Goal: Transaction & Acquisition: Purchase product/service

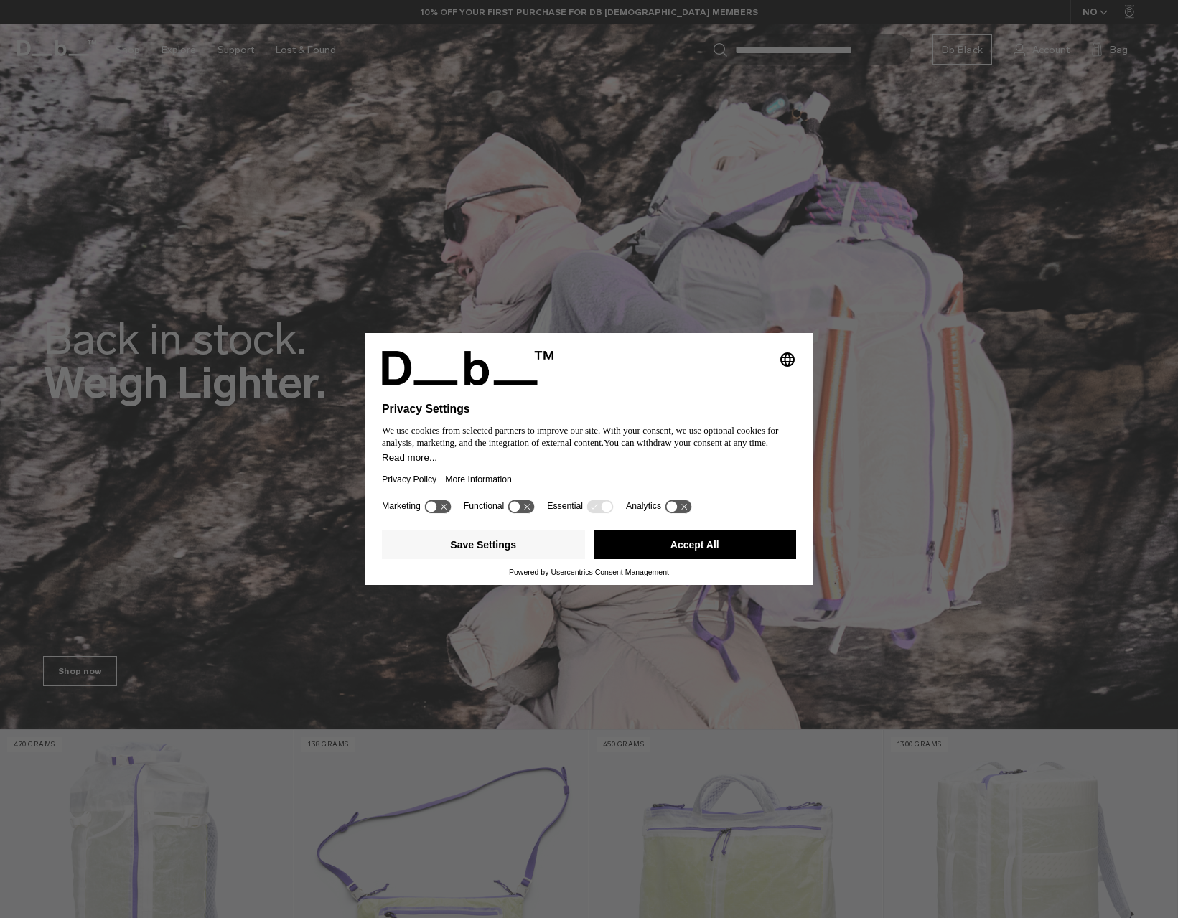
click at [722, 536] on button "Accept All" at bounding box center [695, 545] width 203 height 29
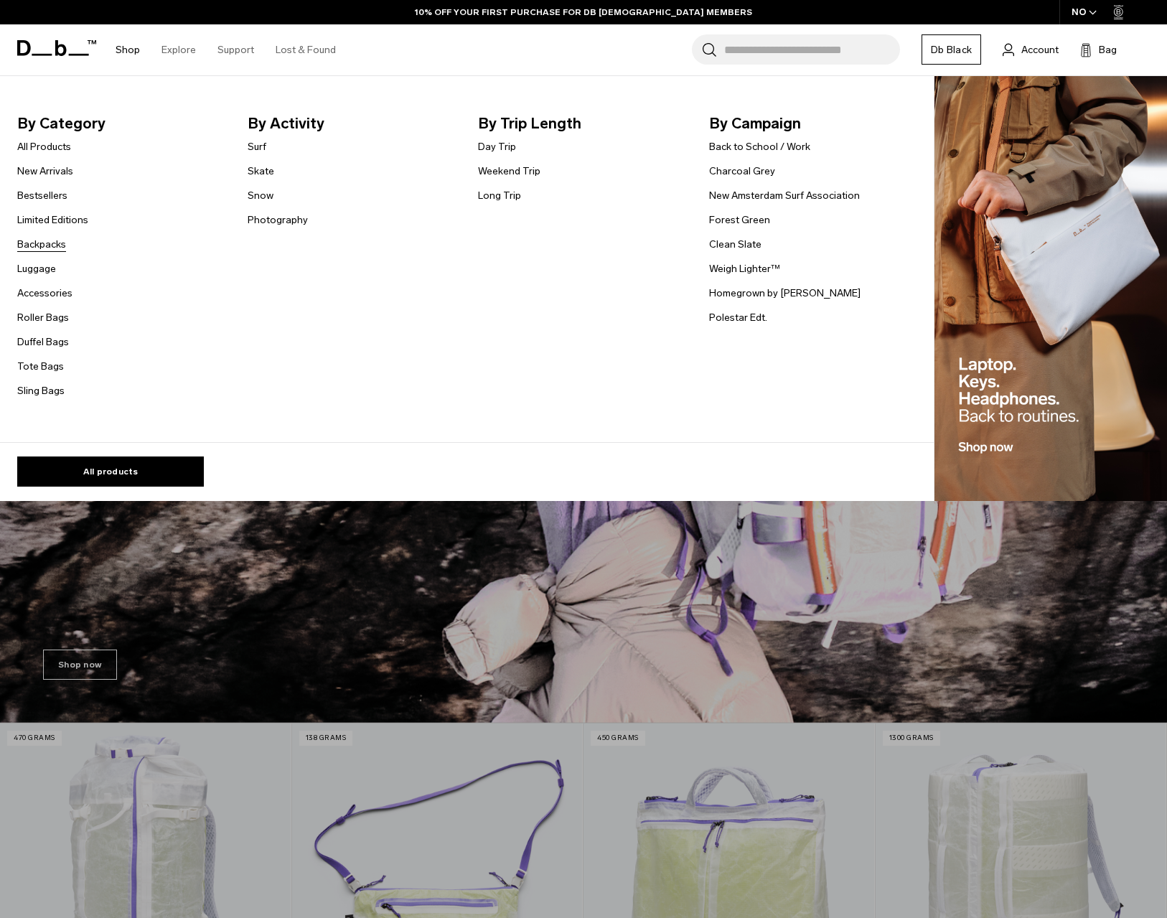
click at [49, 245] on link "Backpacks" at bounding box center [41, 244] width 49 height 15
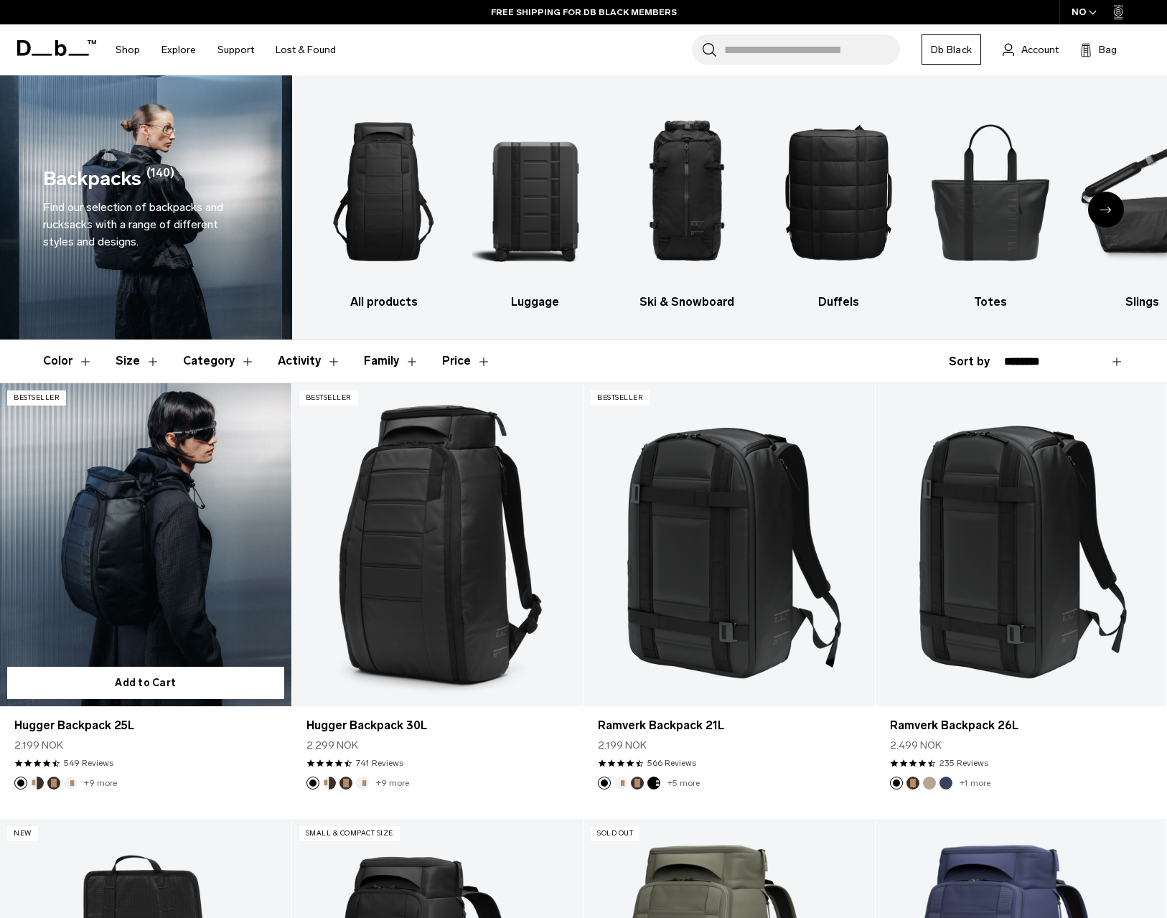
click at [156, 539] on link "Hugger Backpack 25L" at bounding box center [145, 545] width 291 height 324
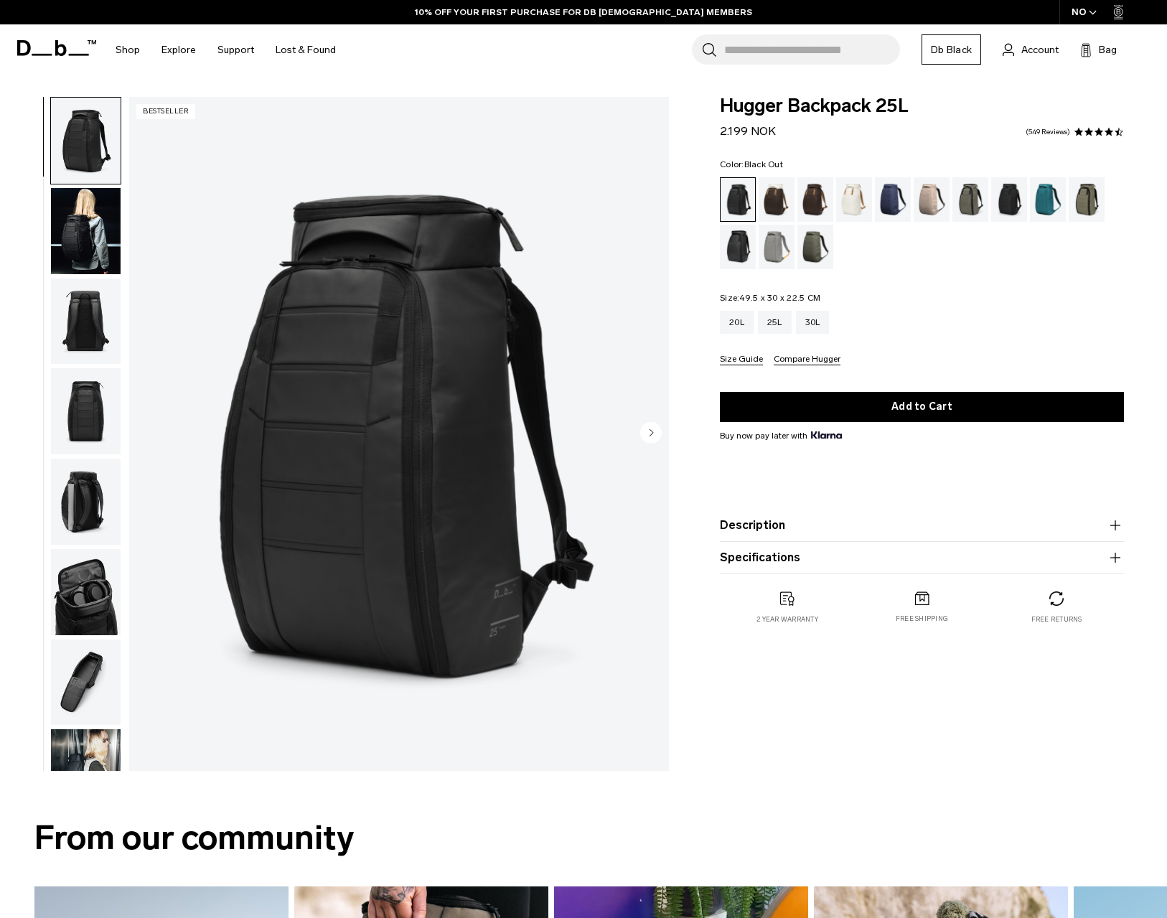
click at [647, 426] on circle "Next slide" at bounding box center [651, 432] width 22 height 22
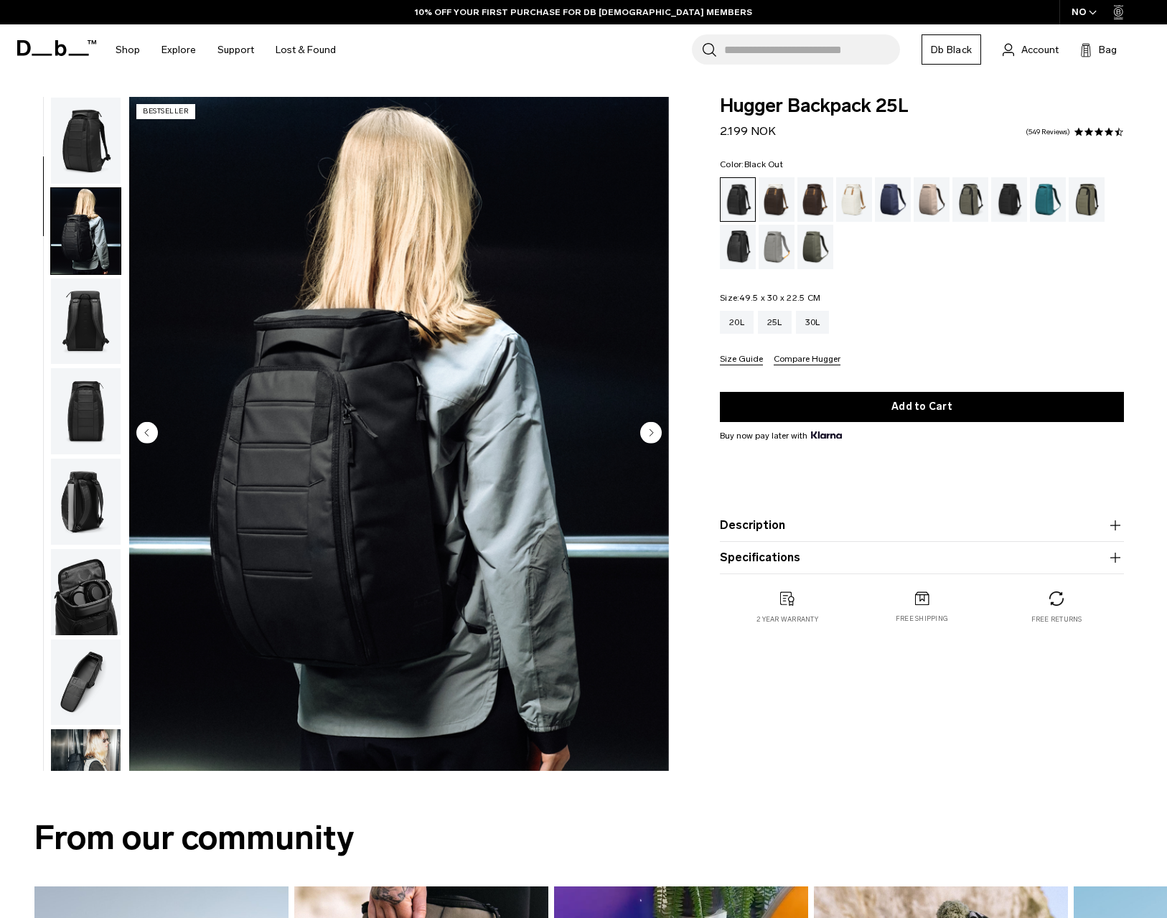
scroll to position [90, 0]
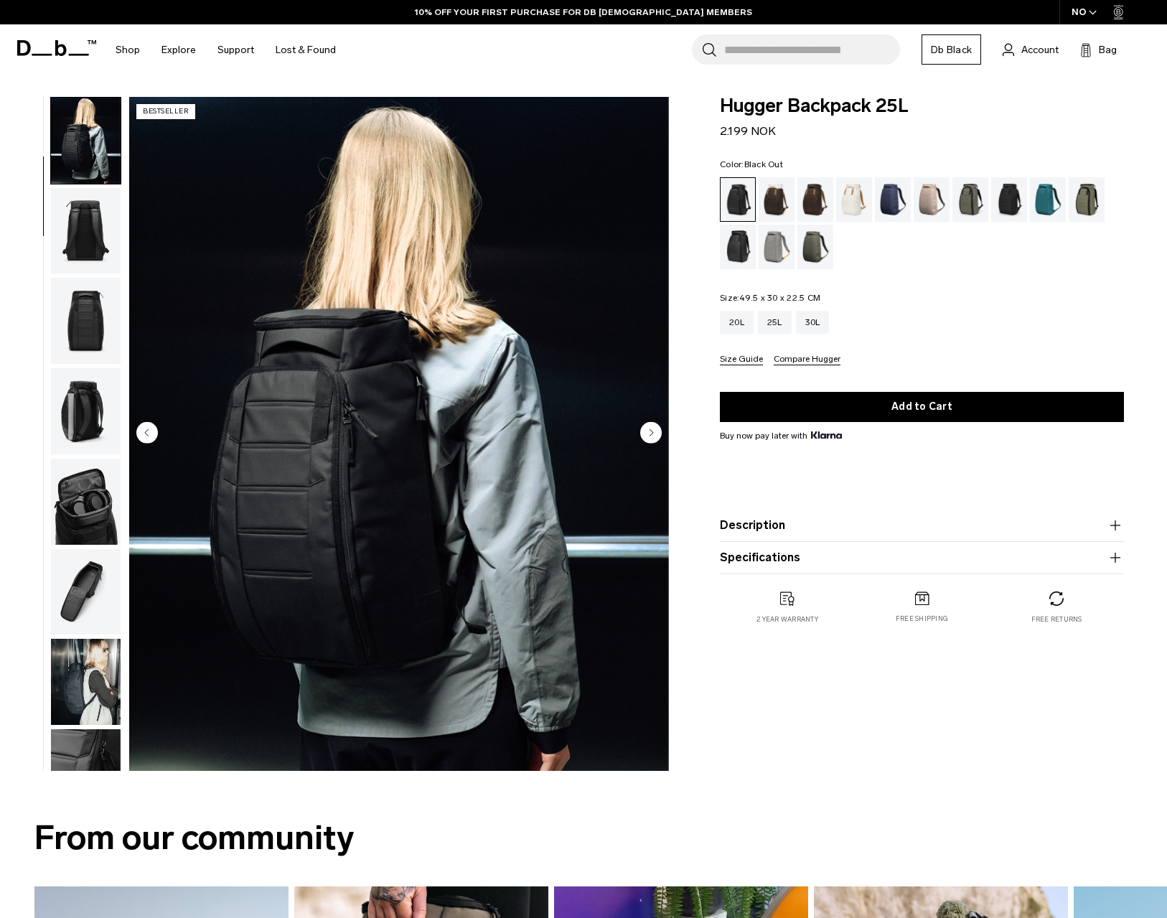
click at [647, 426] on circle "Next slide" at bounding box center [651, 432] width 22 height 22
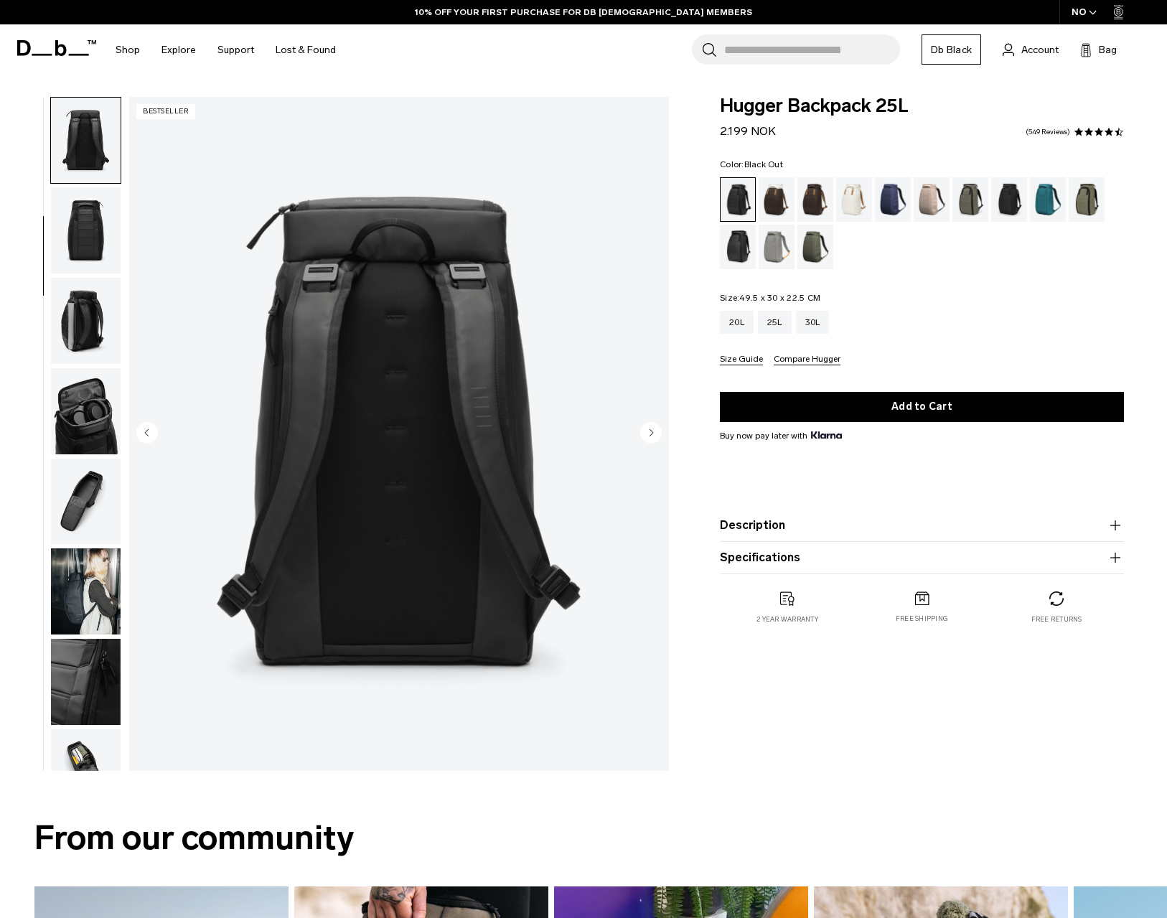
click at [656, 437] on circle "Next slide" at bounding box center [651, 432] width 22 height 22
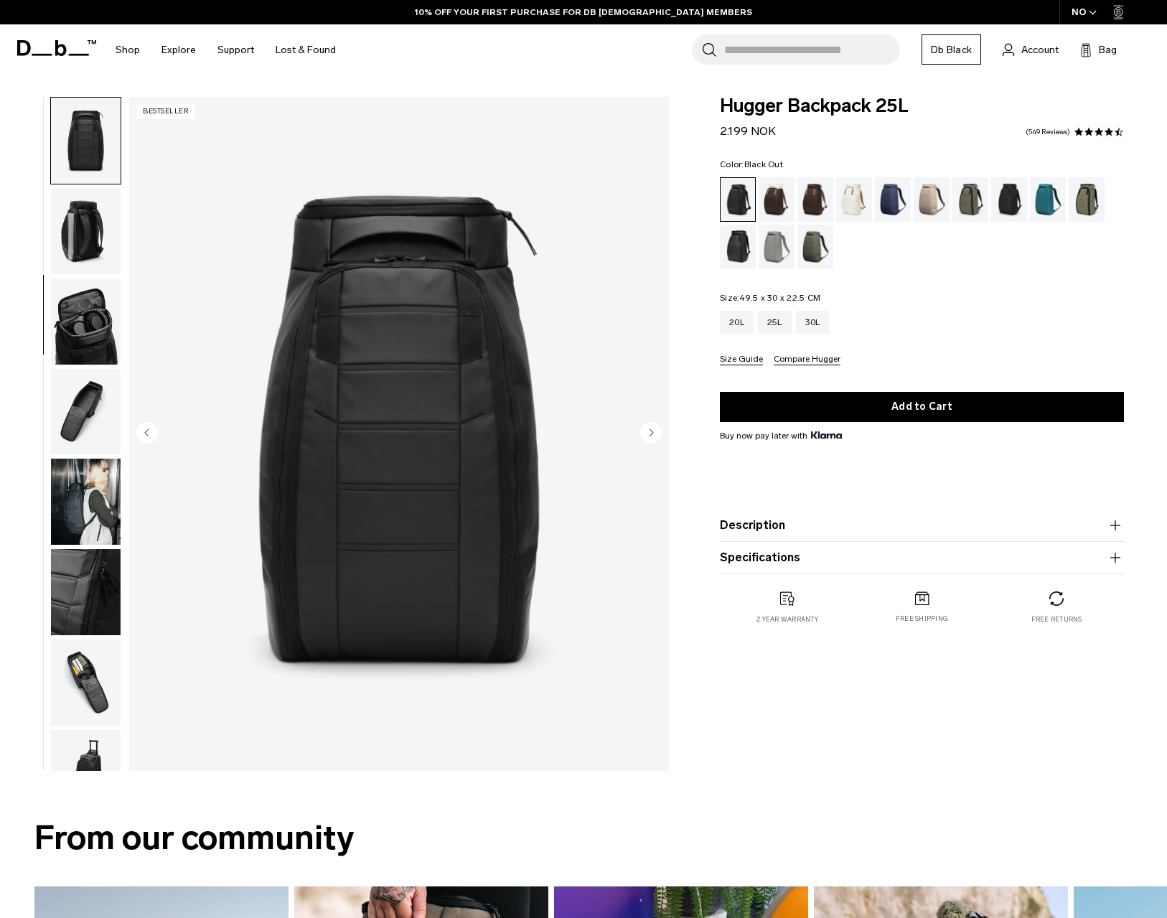
click at [656, 437] on circle "Next slide" at bounding box center [651, 432] width 22 height 22
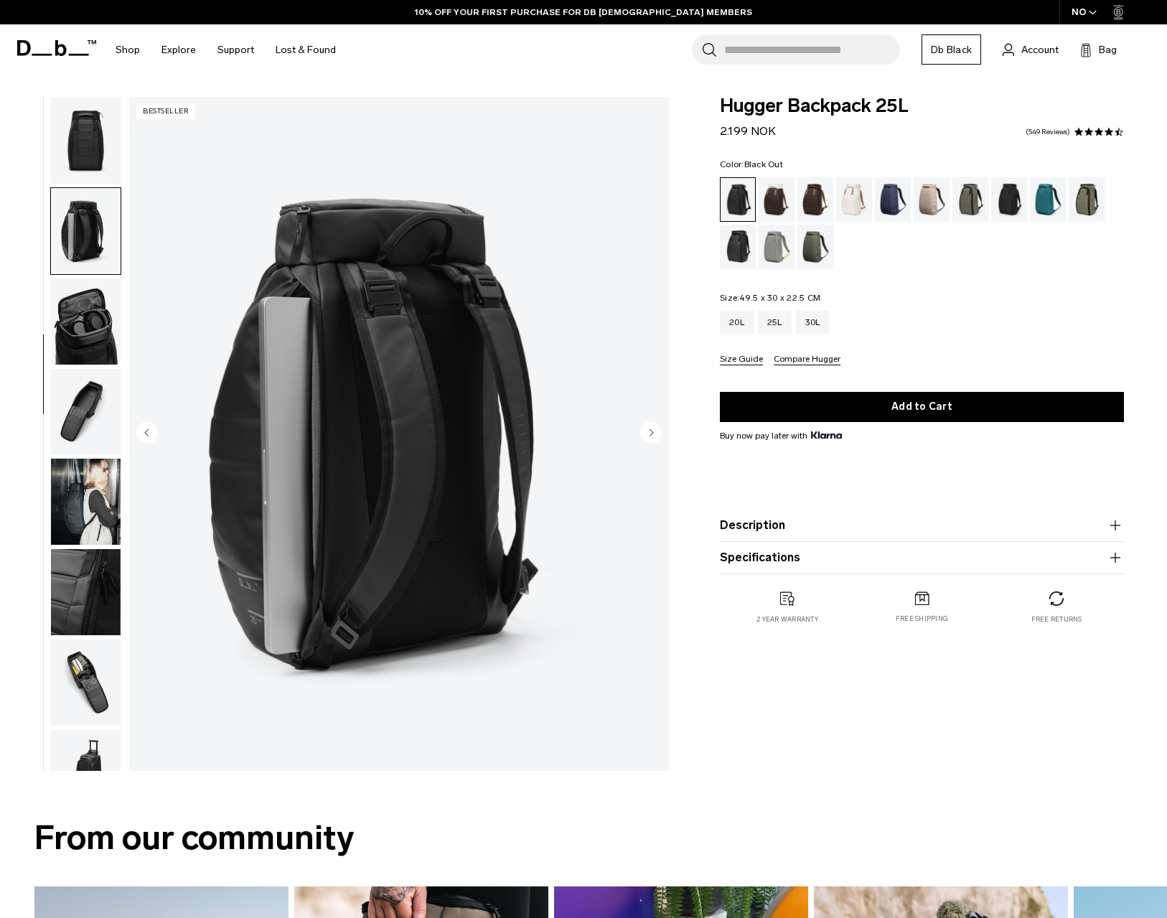
scroll to position [317, 0]
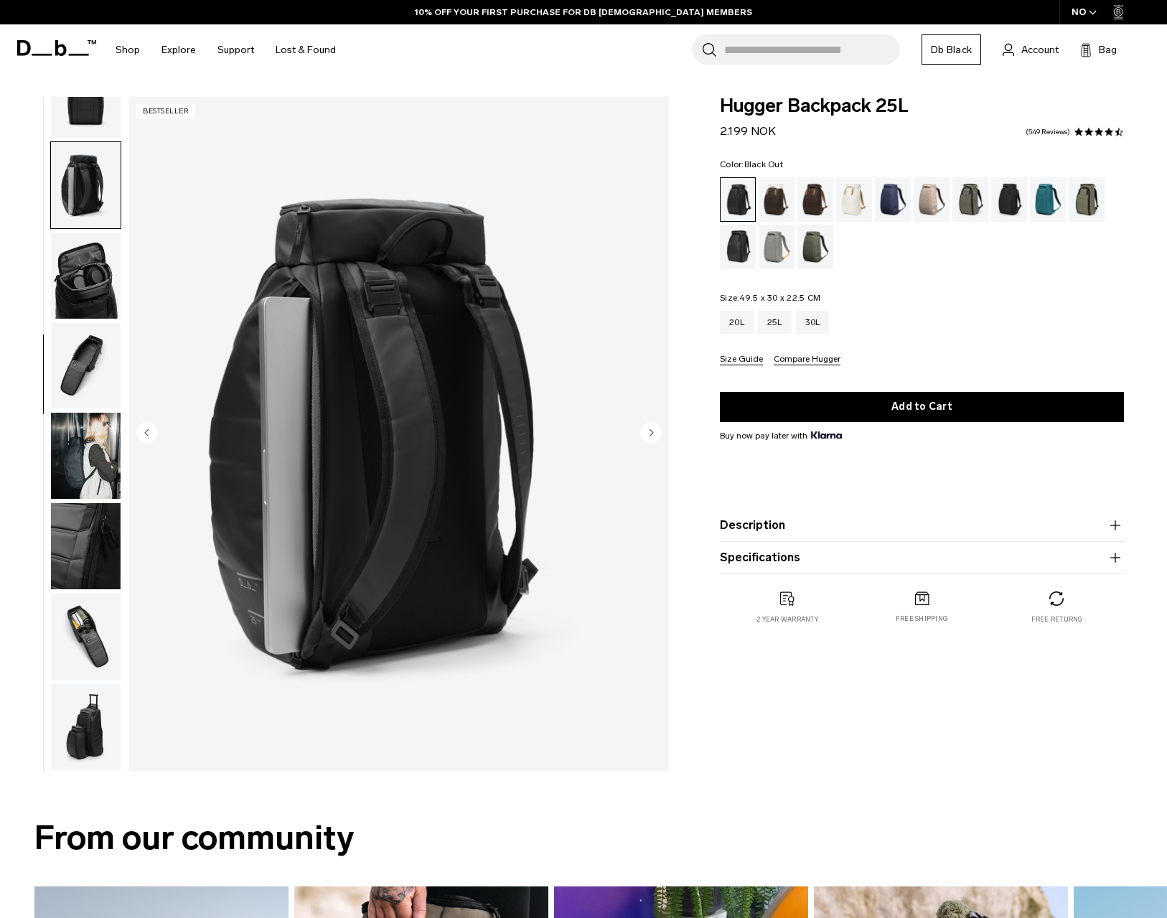
click at [656, 437] on circle "Next slide" at bounding box center [651, 432] width 22 height 22
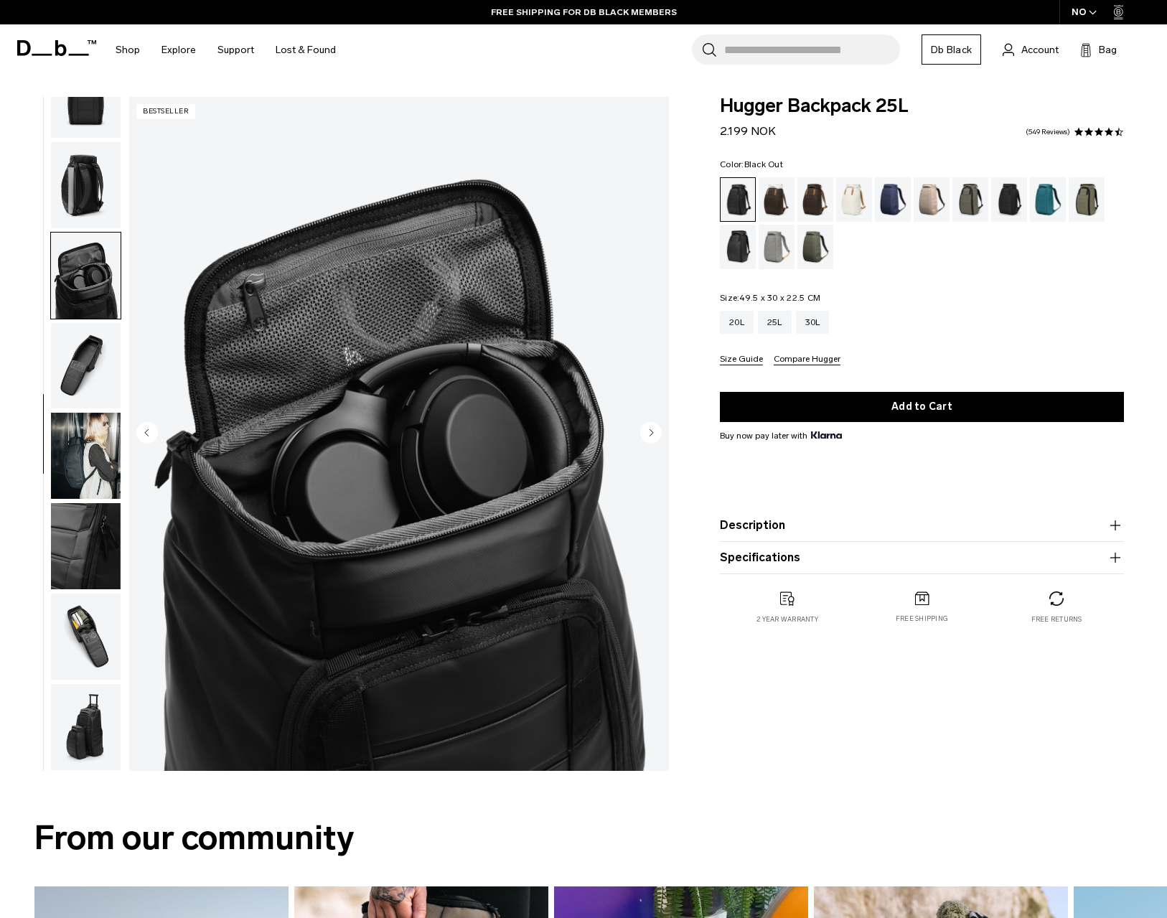
click at [656, 437] on circle "Next slide" at bounding box center [651, 432] width 22 height 22
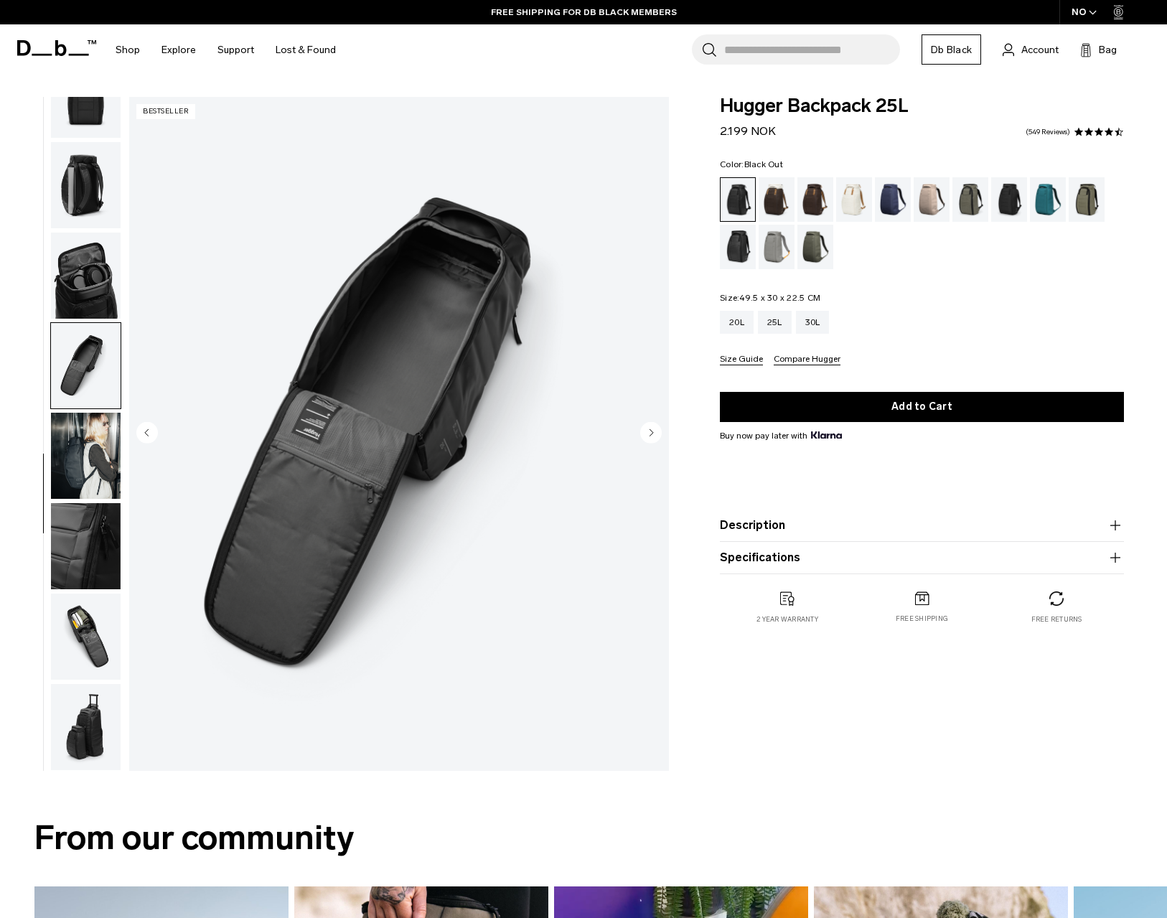
click at [656, 437] on circle "Next slide" at bounding box center [651, 432] width 22 height 22
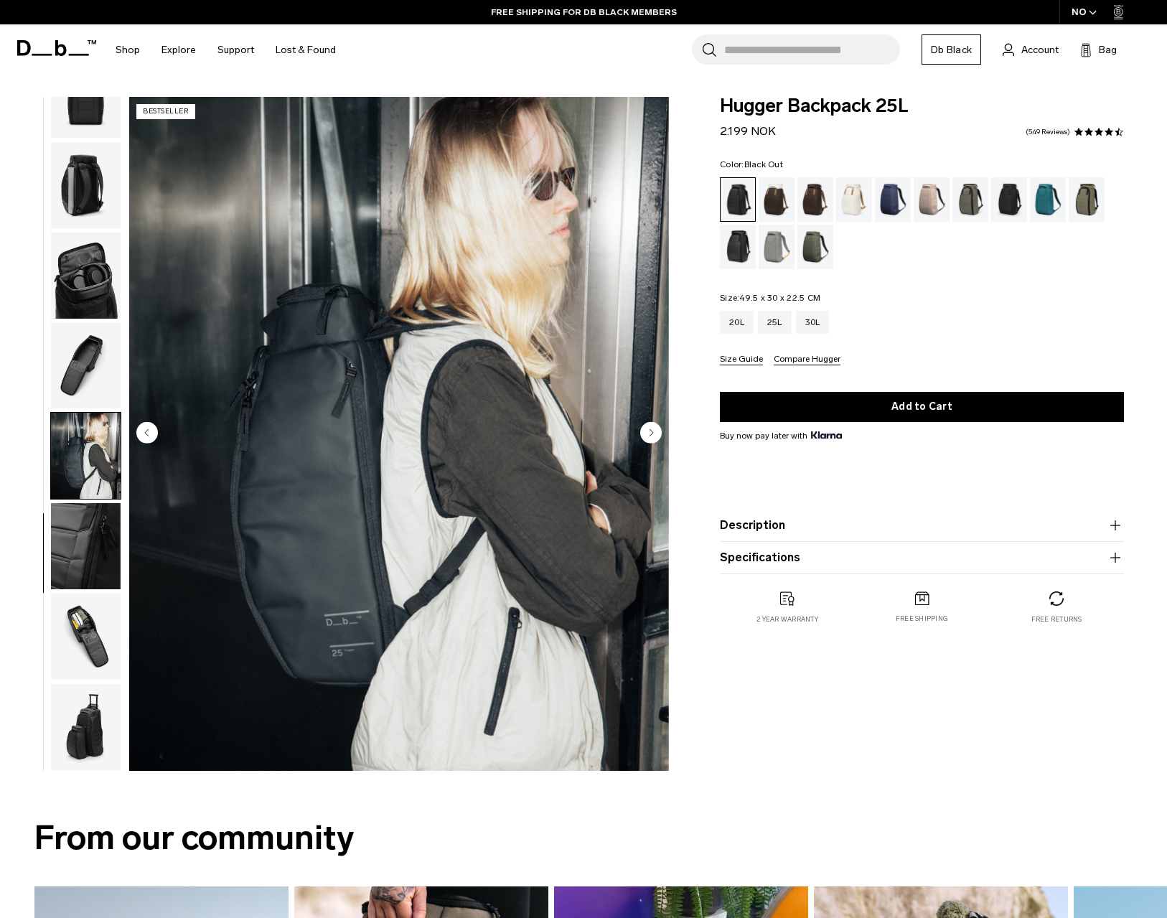
click at [656, 437] on circle "Next slide" at bounding box center [651, 432] width 22 height 22
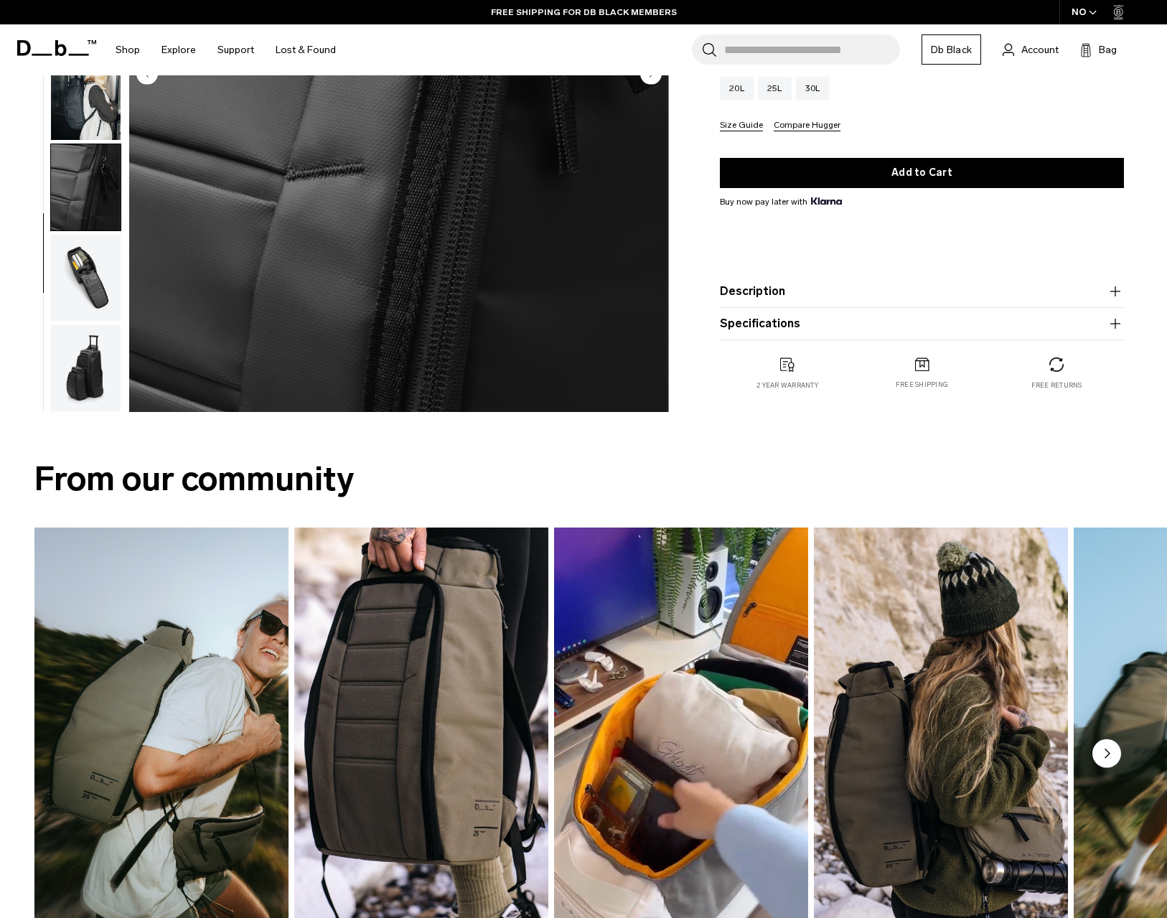
scroll to position [0, 0]
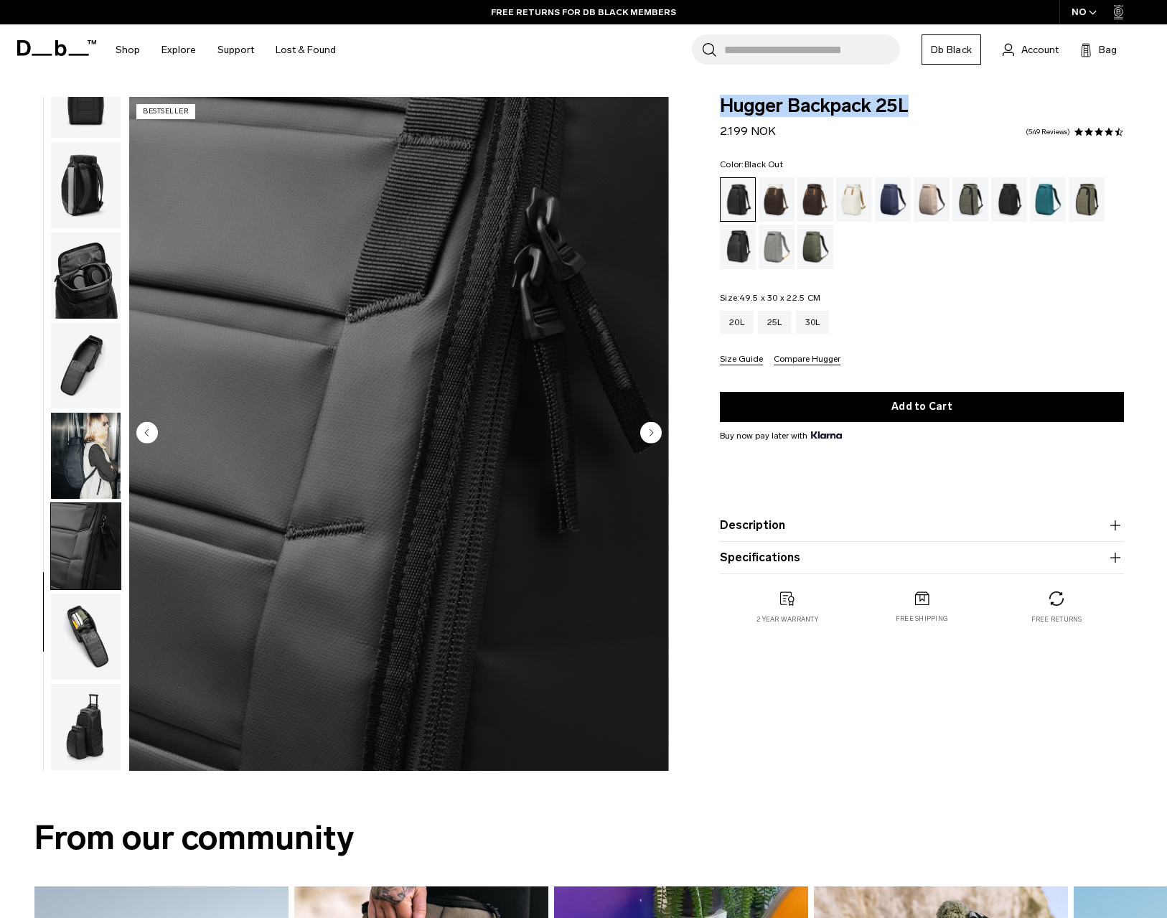
drag, startPoint x: 911, startPoint y: 111, endPoint x: 722, endPoint y: 108, distance: 189.6
click at [722, 108] on span "Hugger Backpack 25L" at bounding box center [922, 106] width 404 height 19
copy span "Hugger Backpack 25L"
click at [863, 732] on div "Hugger Backpack 25L 2.199 NOK 4.5 star rating 549 Reviews Color: Black Out Out …" at bounding box center [922, 437] width 490 height 681
